Goal: Ask a question

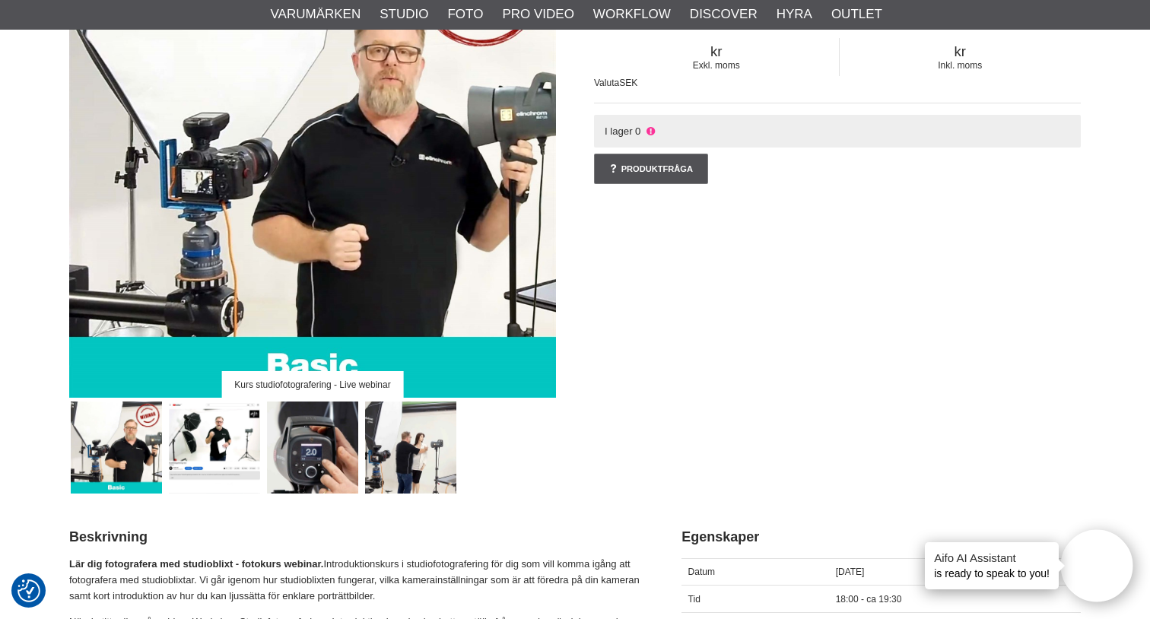
scroll to position [227, 0]
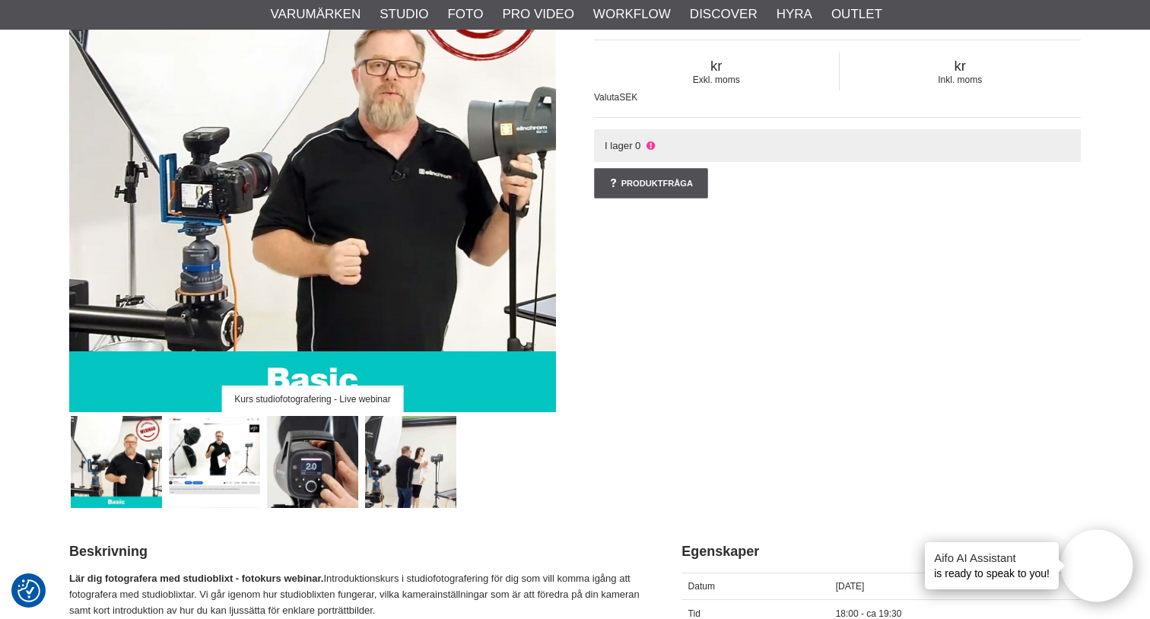
click at [218, 466] on img at bounding box center [215, 462] width 92 height 92
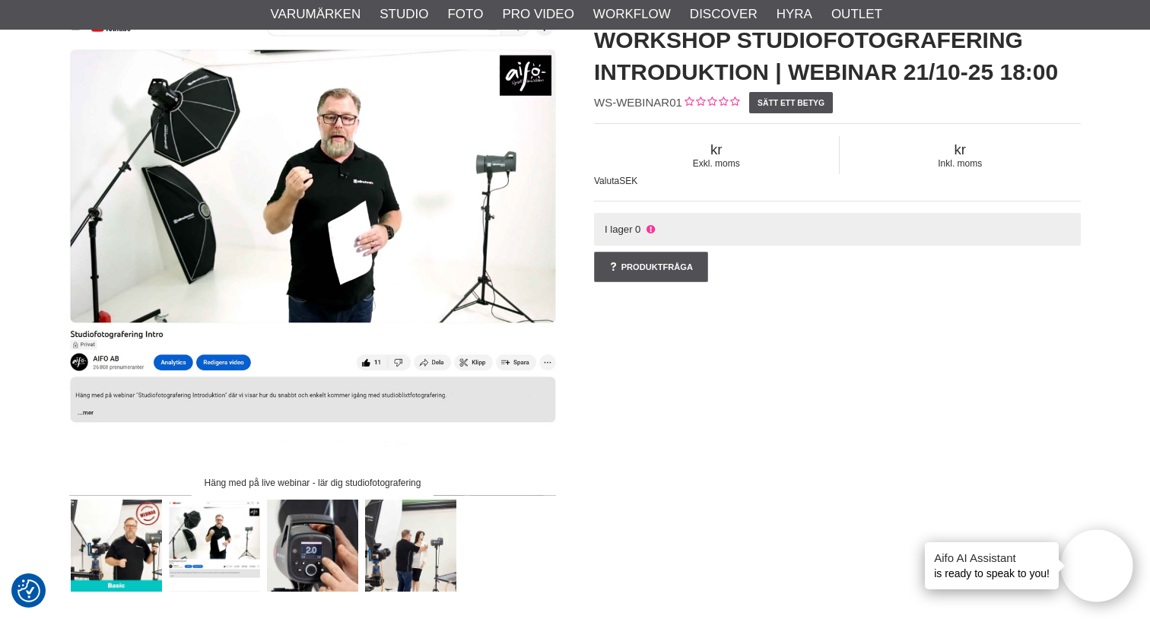
scroll to position [141, 0]
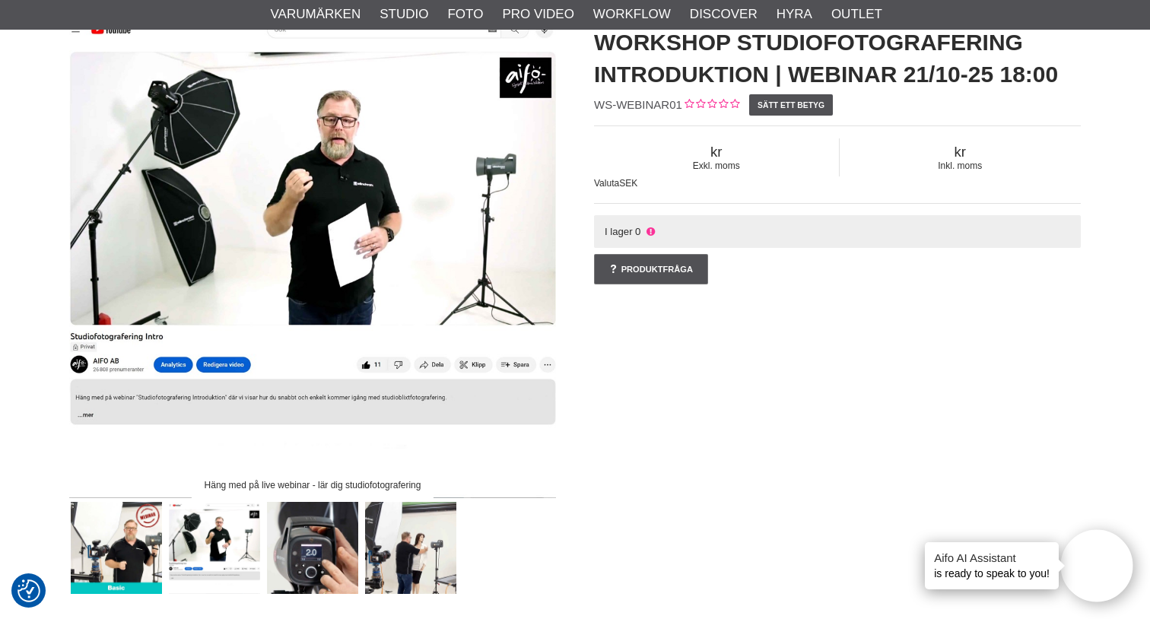
click at [317, 543] on img at bounding box center [313, 548] width 92 height 92
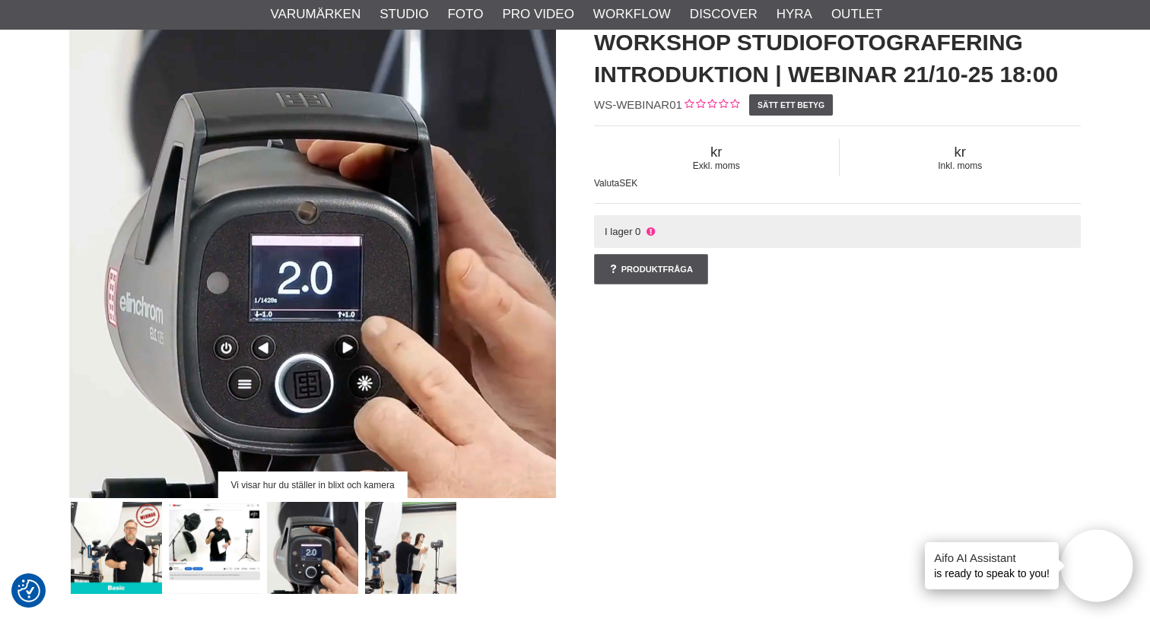
click at [413, 546] on img at bounding box center [411, 548] width 92 height 92
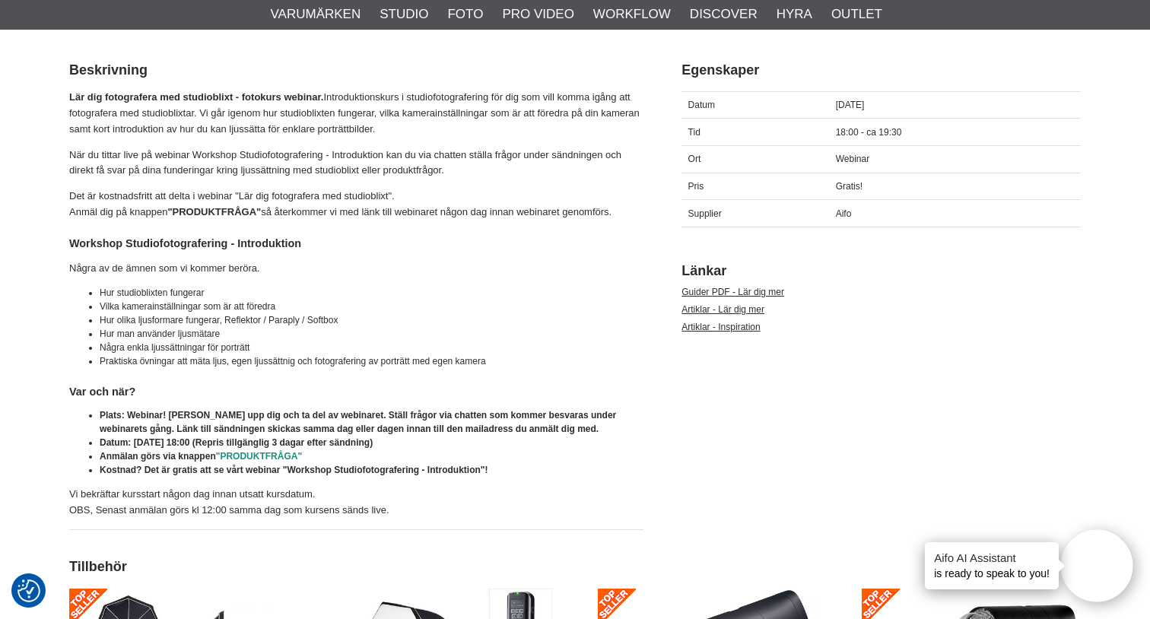
scroll to position [705, 0]
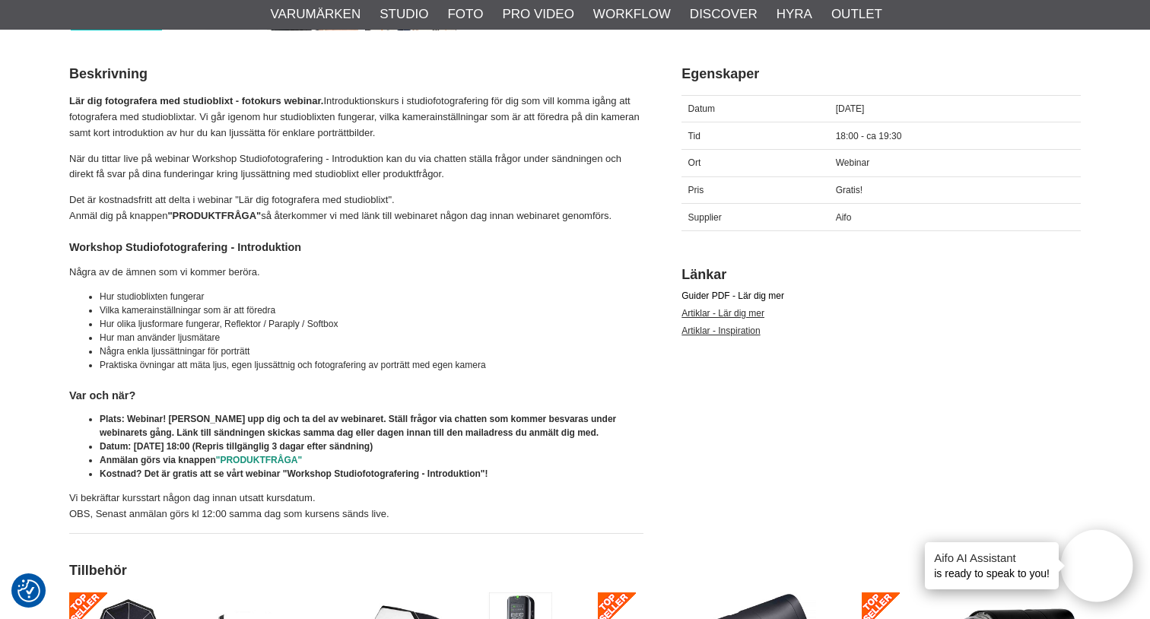
click at [725, 294] on link "Guider PDF - Lär dig mer" at bounding box center [733, 296] width 103 height 11
click at [384, 277] on div "Lär dig fotografera med studioblixt - fotokurs webinar. Introduktionskurs i stu…" at bounding box center [356, 314] width 574 height 441
click at [257, 455] on span ""PRODUKTFRÅGA"" at bounding box center [259, 460] width 86 height 11
click at [307, 457] on li "Anmälan görs via knappen "PRODUKTFRÅGA"" at bounding box center [372, 460] width 544 height 14
click at [289, 457] on span ""PRODUKTFRÅGA"" at bounding box center [259, 460] width 86 height 11
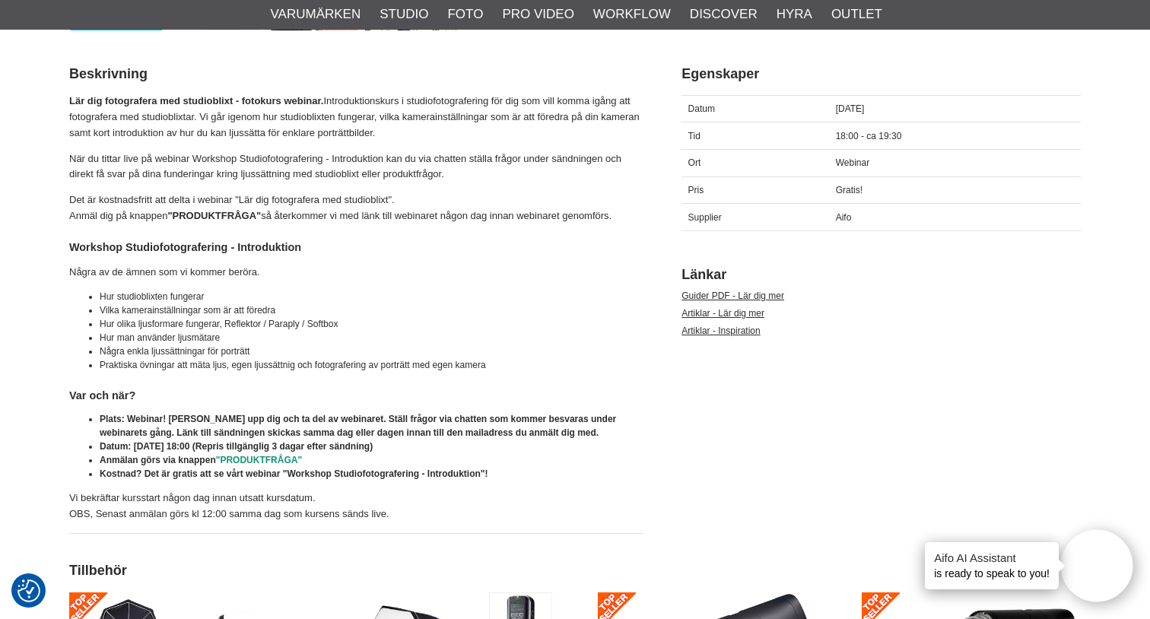
click at [262, 455] on span ""PRODUKTFRÅGA"" at bounding box center [259, 460] width 86 height 11
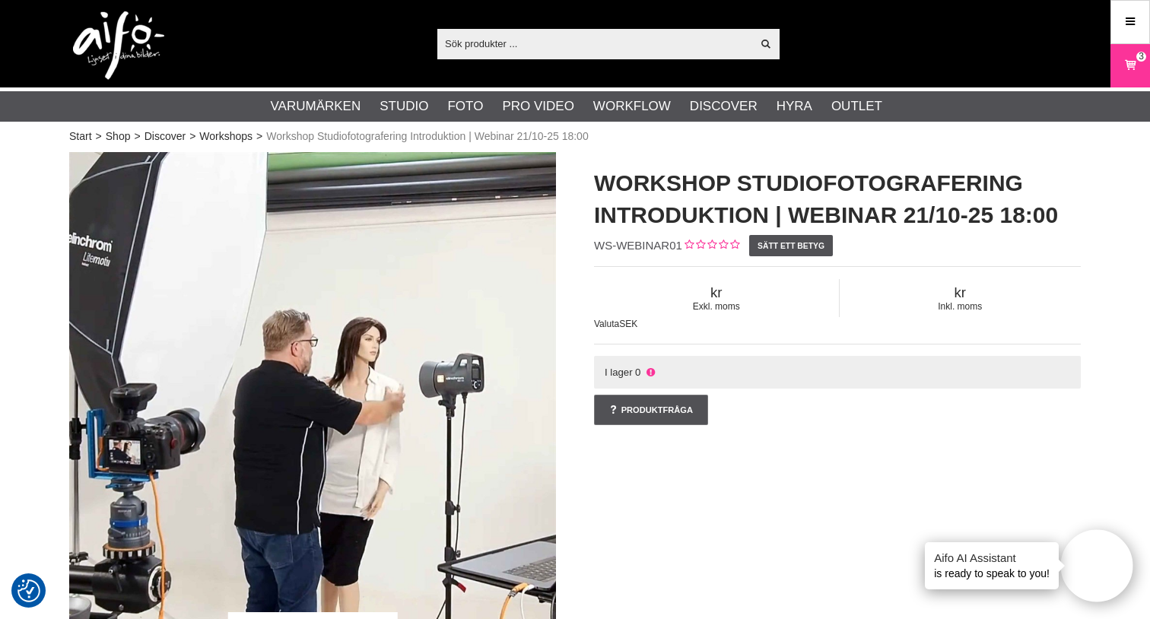
scroll to position [0, 0]
click at [645, 411] on link "Produktfråga" at bounding box center [651, 410] width 114 height 30
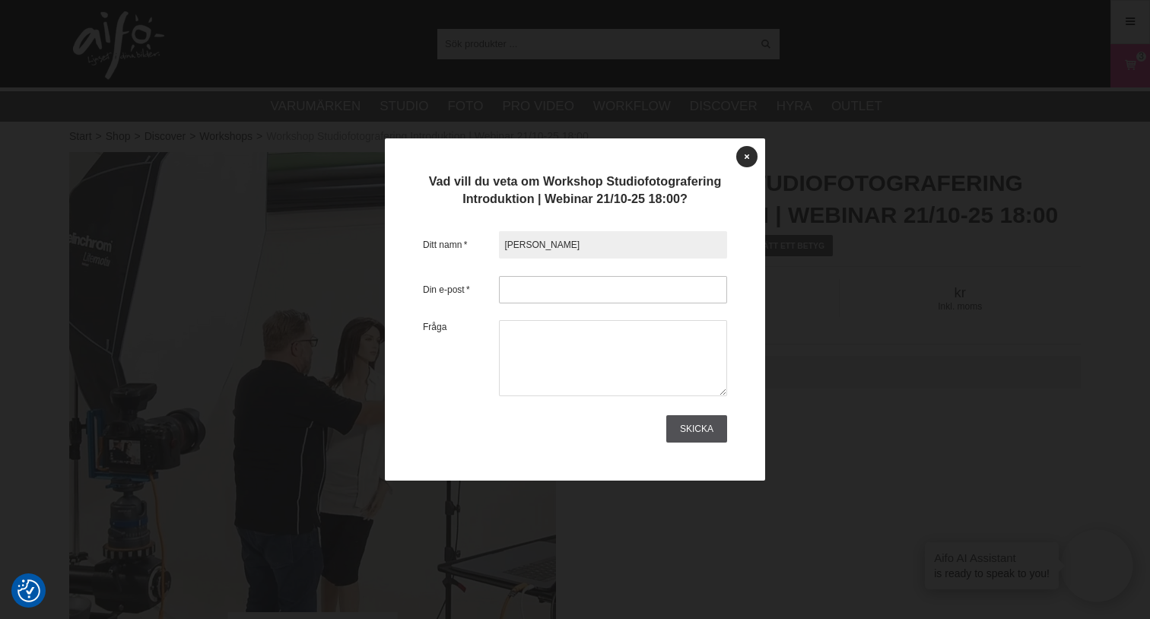
type input "[PERSON_NAME]"
type input "[EMAIL_ADDRESS][DOMAIN_NAME]"
click at [584, 241] on input "[PERSON_NAME]" at bounding box center [613, 244] width 228 height 27
click at [761, 287] on div "Vad vill du veta om Workshop Studiofotografering Introduktion | Webinar 21/10-2…" at bounding box center [575, 309] width 380 height 343
click at [546, 252] on input "[PERSON_NAME]" at bounding box center [613, 244] width 228 height 27
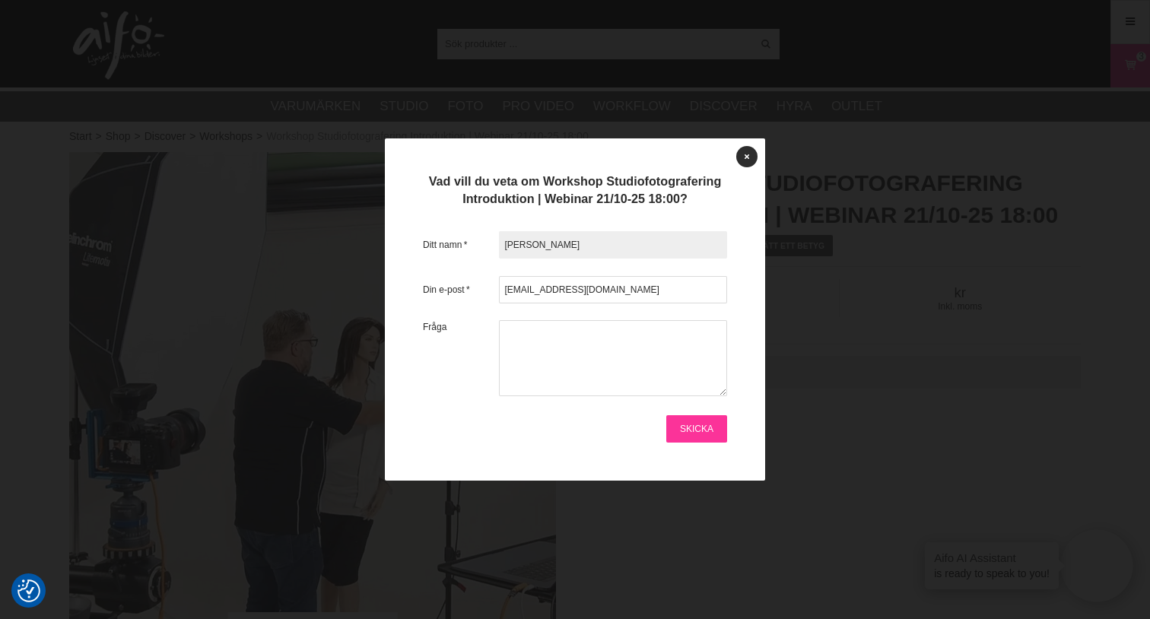
type input "[PERSON_NAME]"
click at [708, 430] on link "Skicka" at bounding box center [697, 428] width 61 height 27
